Goal: Transaction & Acquisition: Purchase product/service

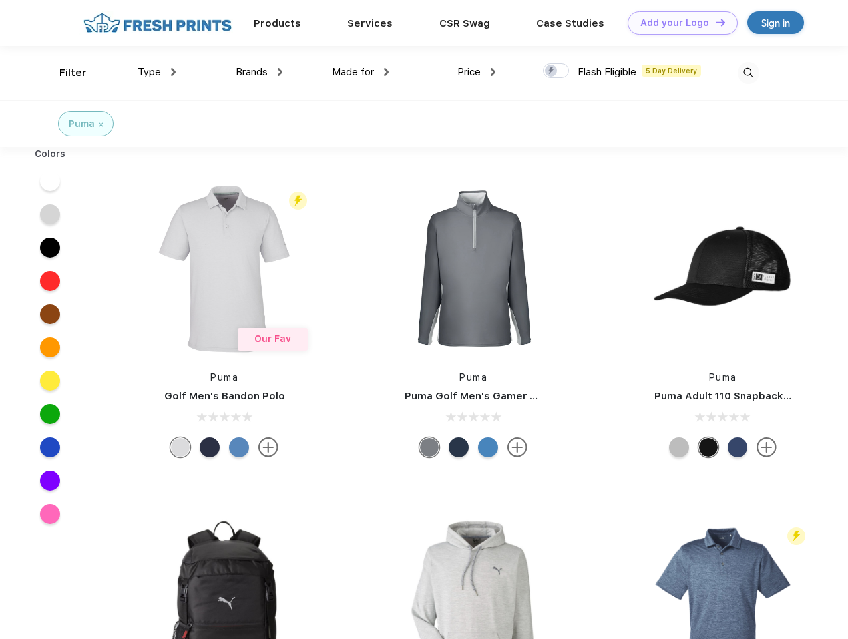
click at [678, 23] on link "Add your Logo Design Tool" at bounding box center [683, 22] width 110 height 23
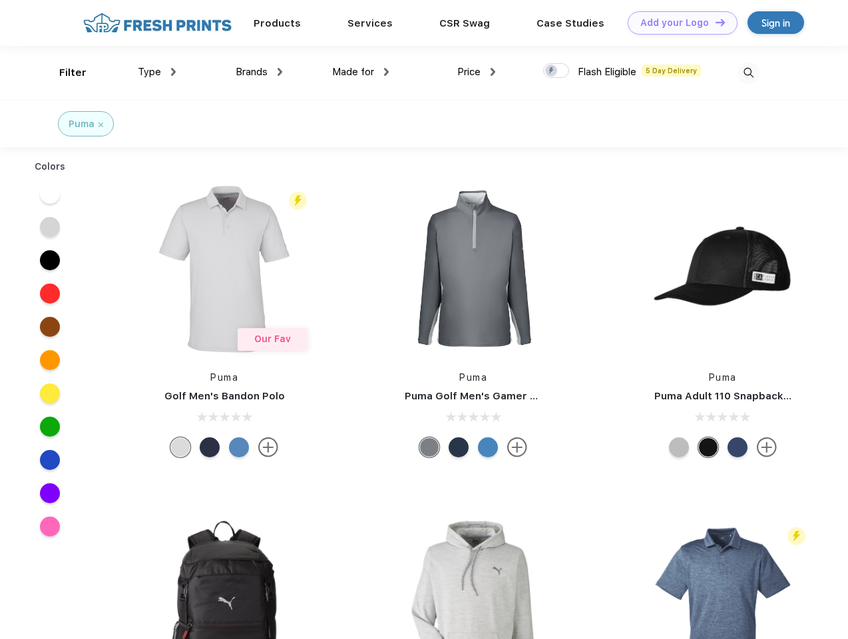
click at [0, 0] on div "Design Tool" at bounding box center [0, 0] width 0 height 0
click at [715, 22] on link "Add your Logo Design Tool" at bounding box center [683, 22] width 110 height 23
click at [64, 73] on div "Filter" at bounding box center [72, 72] width 27 height 15
click at [157, 72] on span "Type" at bounding box center [149, 72] width 23 height 12
click at [259, 72] on span "Brands" at bounding box center [252, 72] width 32 height 12
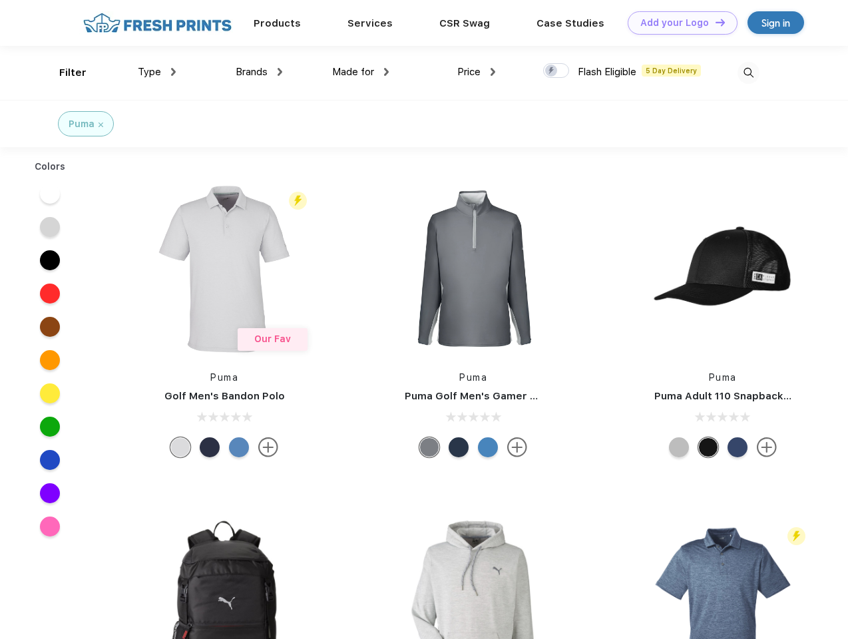
click at [361, 72] on span "Made for" at bounding box center [353, 72] width 42 height 12
click at [477, 72] on span "Price" at bounding box center [469, 72] width 23 height 12
click at [557, 71] on div at bounding box center [556, 70] width 26 height 15
click at [552, 71] on input "checkbox" at bounding box center [547, 67] width 9 height 9
click at [749, 73] on img at bounding box center [749, 73] width 22 height 22
